Goal: Information Seeking & Learning: Learn about a topic

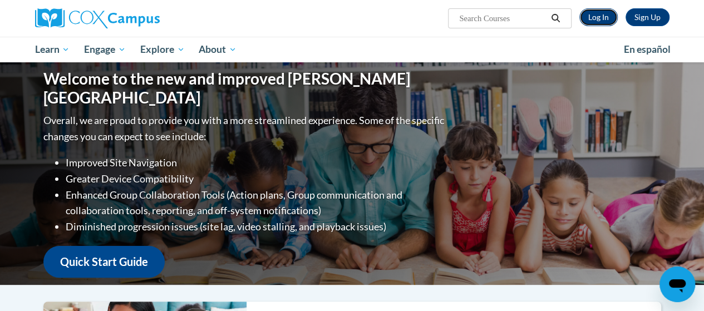
click at [596, 17] on link "Log In" at bounding box center [599, 17] width 38 height 18
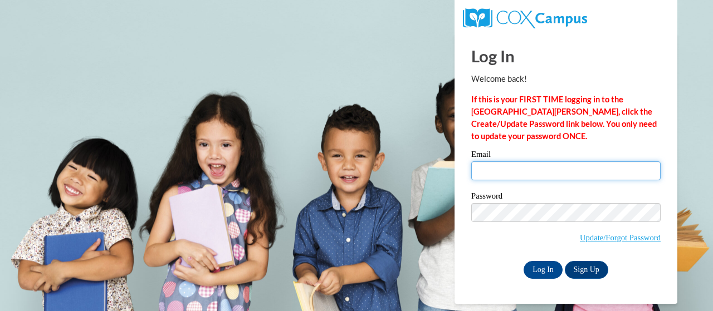
click at [513, 171] on input "Email" at bounding box center [565, 170] width 189 height 19
type input "mai.chang@trschools.k12.wi.us"
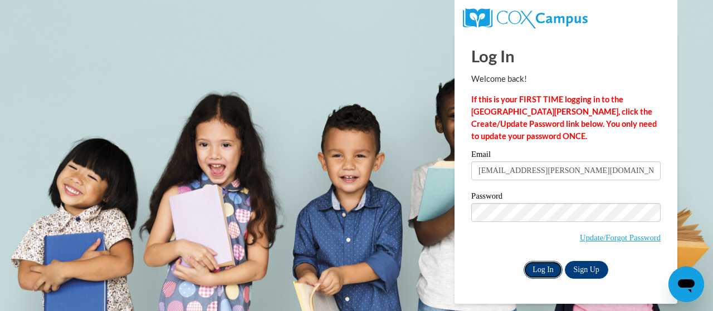
click at [537, 268] on input "Log In" at bounding box center [542, 270] width 39 height 18
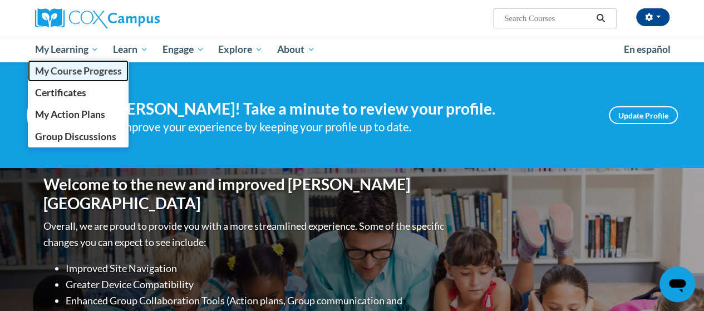
click at [77, 72] on span "My Course Progress" at bounding box center [78, 71] width 87 height 12
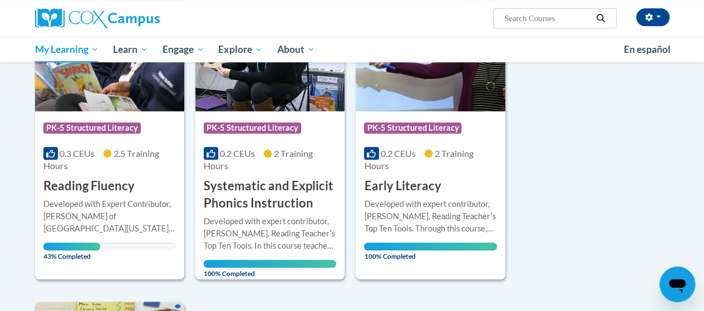
scroll to position [223, 0]
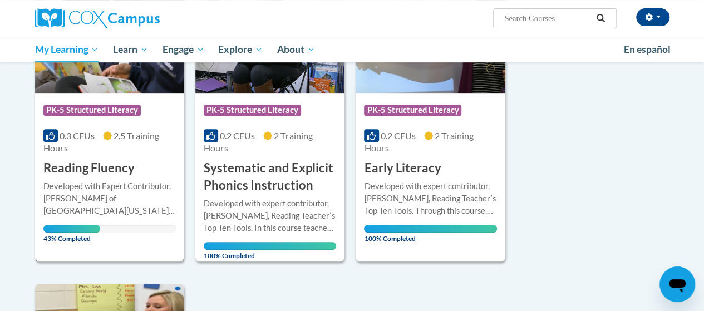
click at [102, 196] on div "Developed with Expert Contributor, [PERSON_NAME] of [GEOGRAPHIC_DATA][US_STATE]…" at bounding box center [109, 198] width 133 height 37
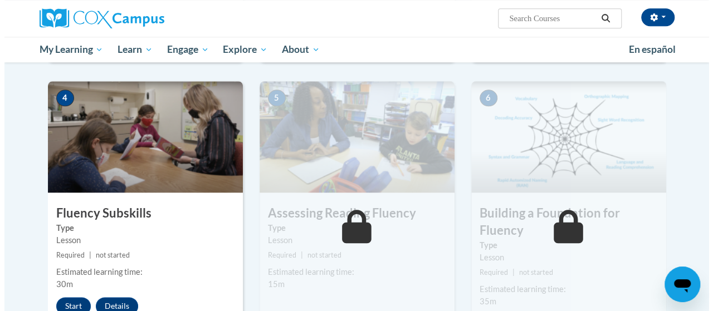
scroll to position [557, 0]
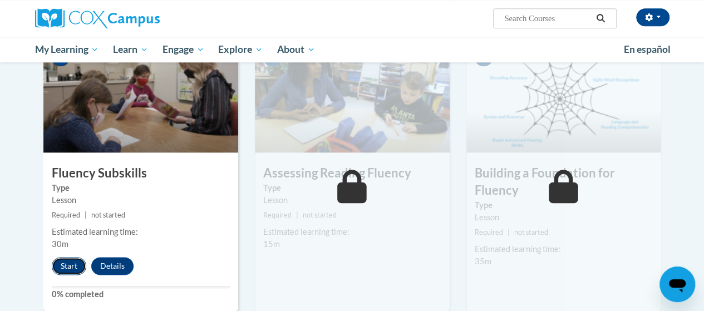
click at [70, 259] on button "Start" at bounding box center [69, 266] width 35 height 18
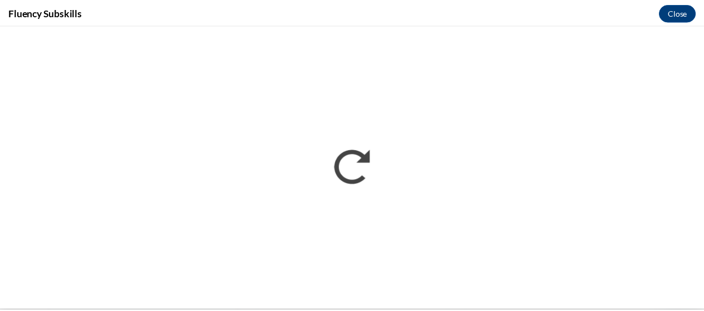
scroll to position [0, 0]
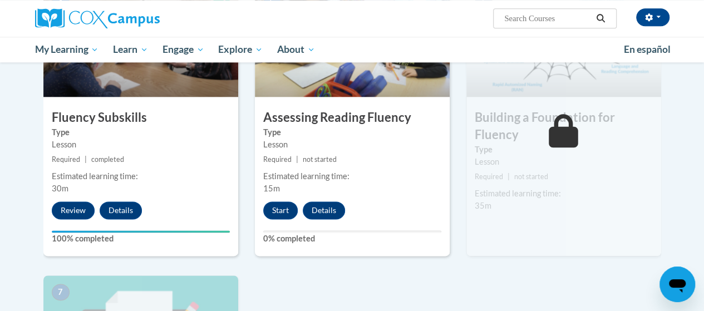
scroll to position [947, 0]
